Goal: Task Accomplishment & Management: Manage account settings

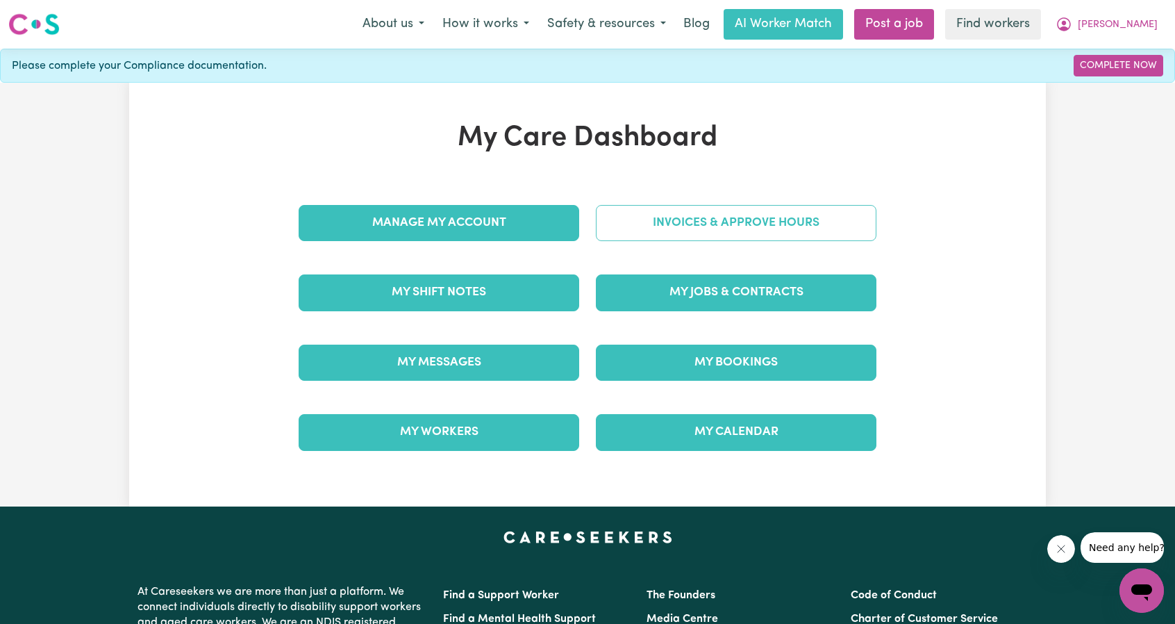
click at [690, 219] on link "Invoices & Approve Hours" at bounding box center [736, 223] width 281 height 36
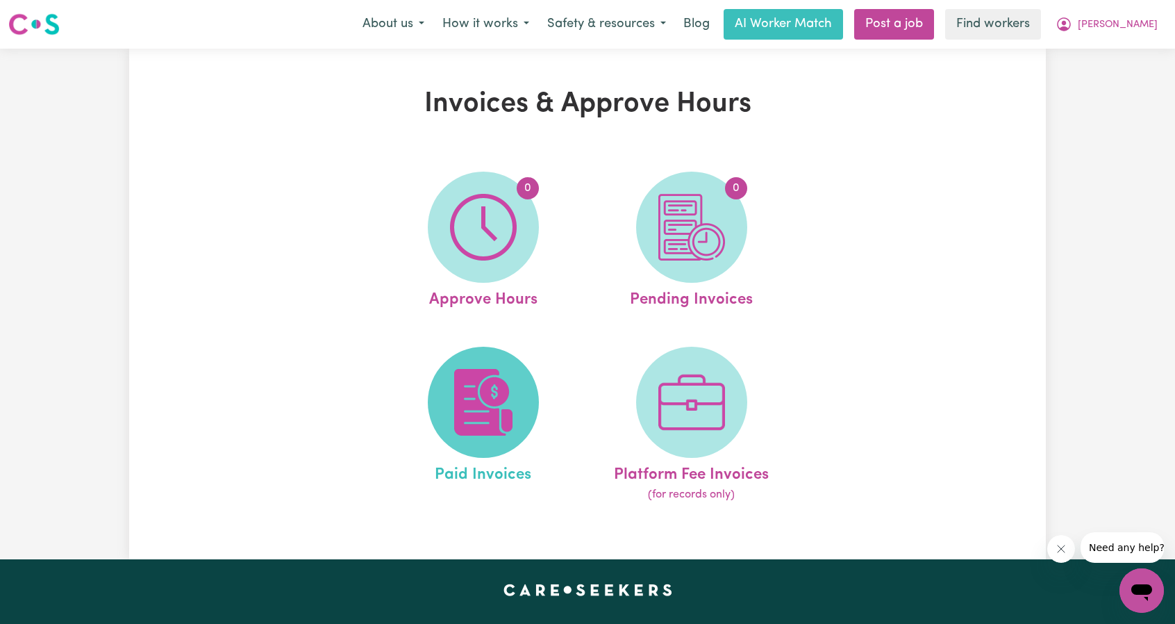
click at [467, 369] on img at bounding box center [483, 402] width 67 height 67
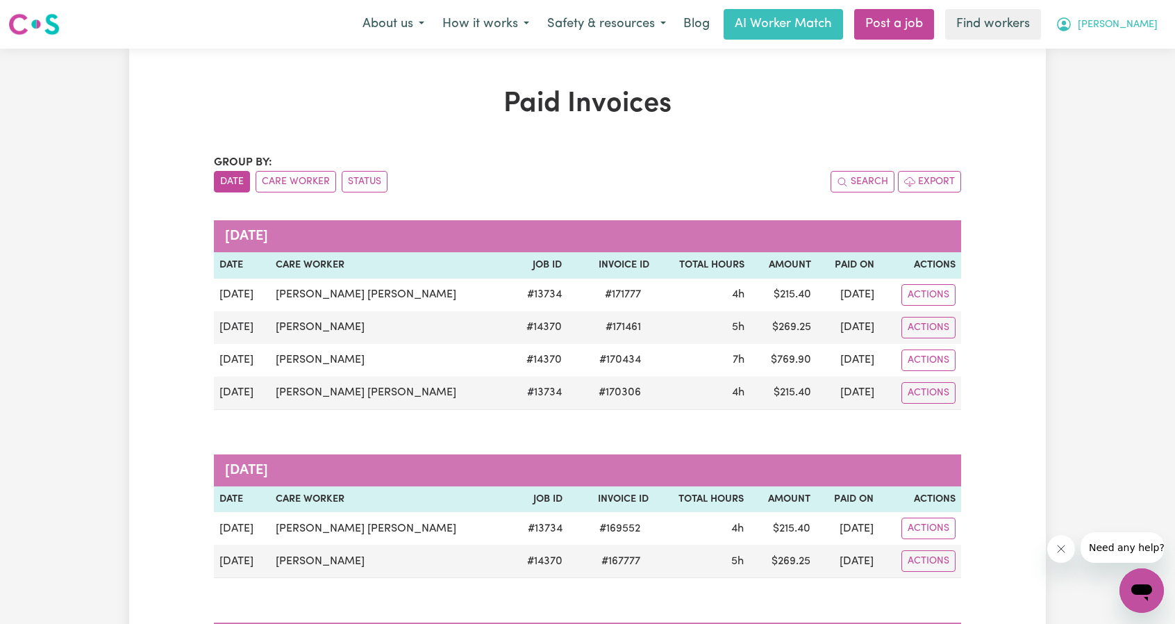
click at [1141, 22] on span "[PERSON_NAME]" at bounding box center [1118, 24] width 80 height 15
click at [1092, 84] on link "Logout" at bounding box center [1111, 80] width 110 height 26
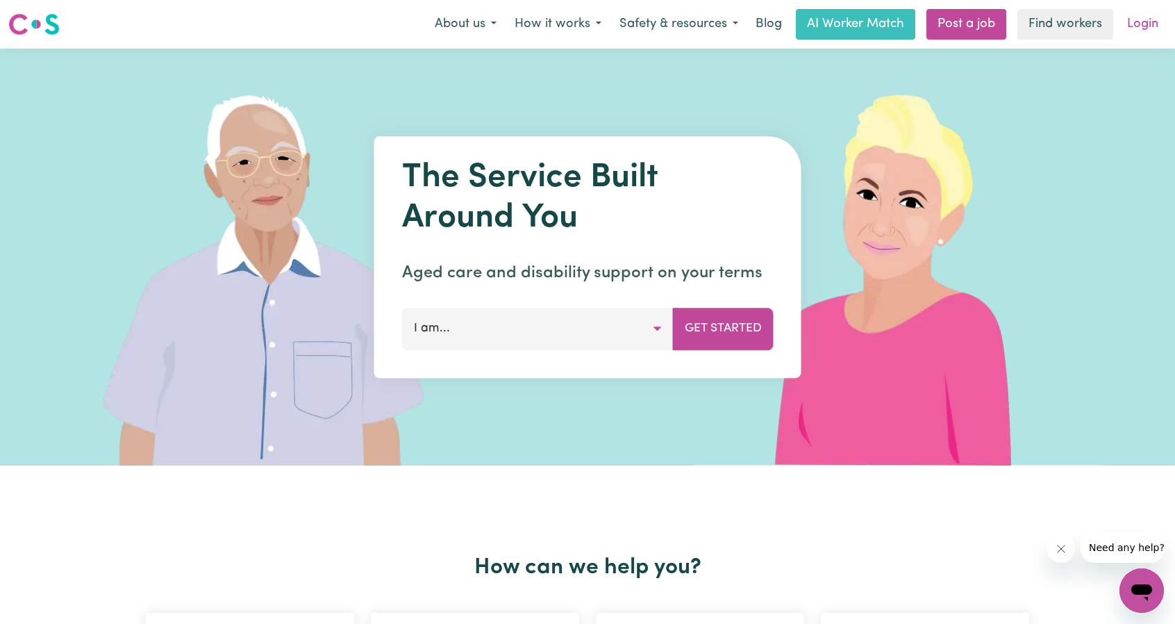
click at [1146, 15] on link "Login" at bounding box center [1143, 24] width 48 height 31
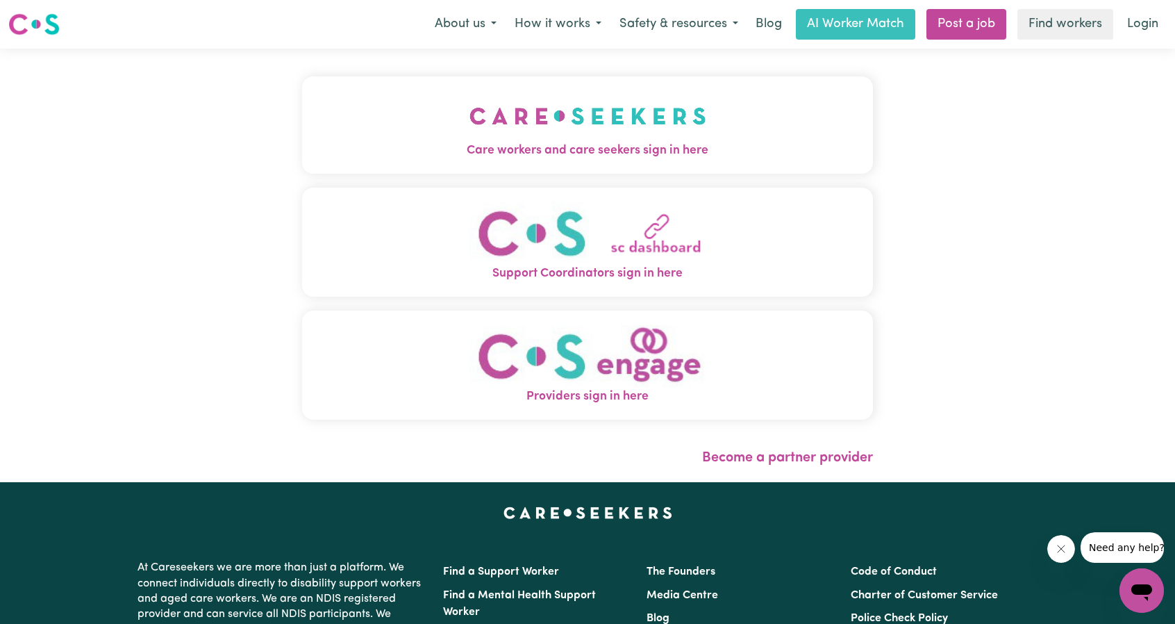
click at [633, 170] on button "Care workers and care seekers sign in here" at bounding box center [587, 124] width 571 height 97
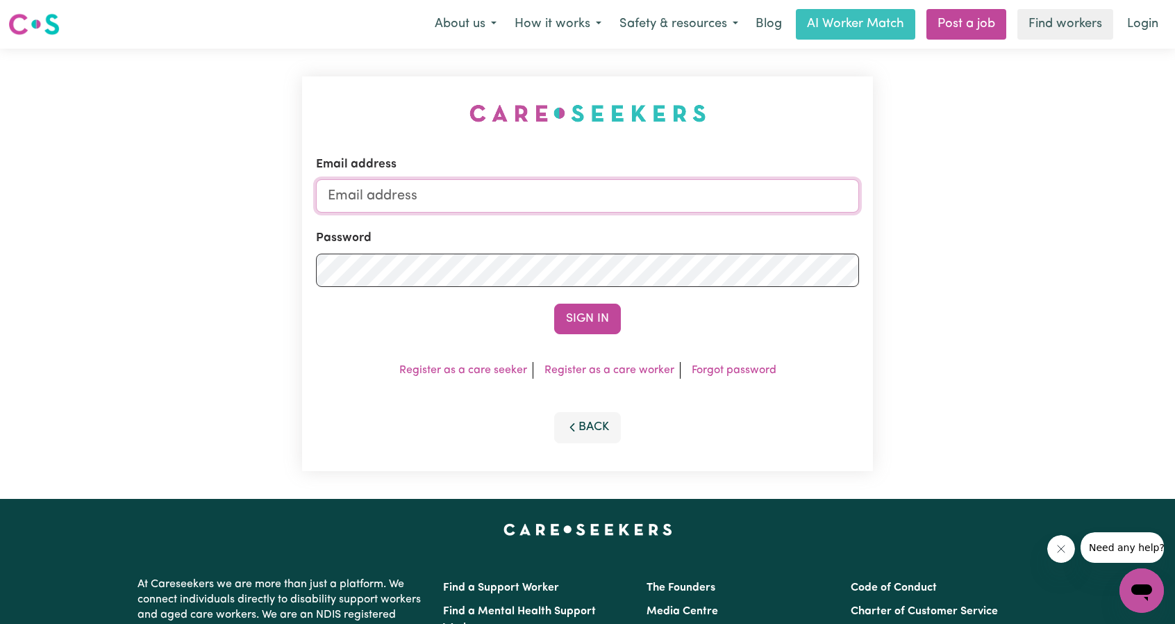
click at [640, 201] on input "Email address" at bounding box center [587, 195] width 543 height 33
drag, startPoint x: 418, startPoint y: 195, endPoint x: 706, endPoint y: 210, distance: 287.9
click at [677, 205] on input "[EMAIL_ADDRESS][PERSON_NAME][DOMAIN_NAME]" at bounding box center [587, 195] width 543 height 33
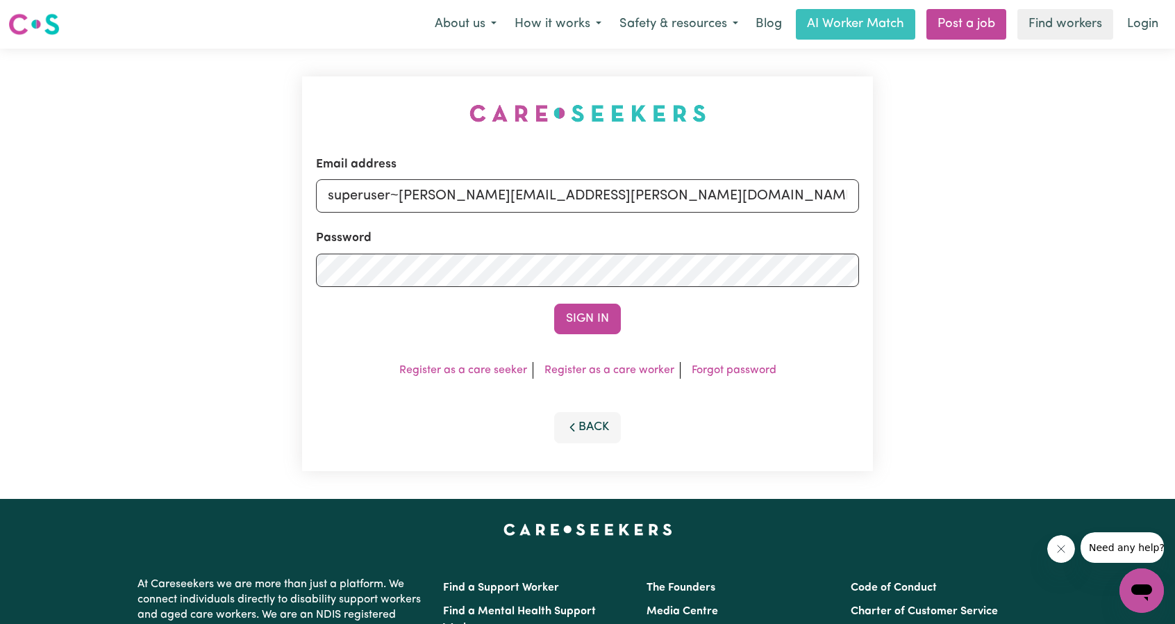
type input "superuser~[PERSON_NAME][EMAIL_ADDRESS][PERSON_NAME][DOMAIN_NAME]"
click at [579, 301] on form "Email address superuser~[PERSON_NAME][EMAIL_ADDRESS][PERSON_NAME][DOMAIN_NAME] …" at bounding box center [587, 245] width 543 height 179
click at [583, 317] on button "Sign In" at bounding box center [587, 319] width 67 height 31
